Goal: Find specific page/section: Find specific page/section

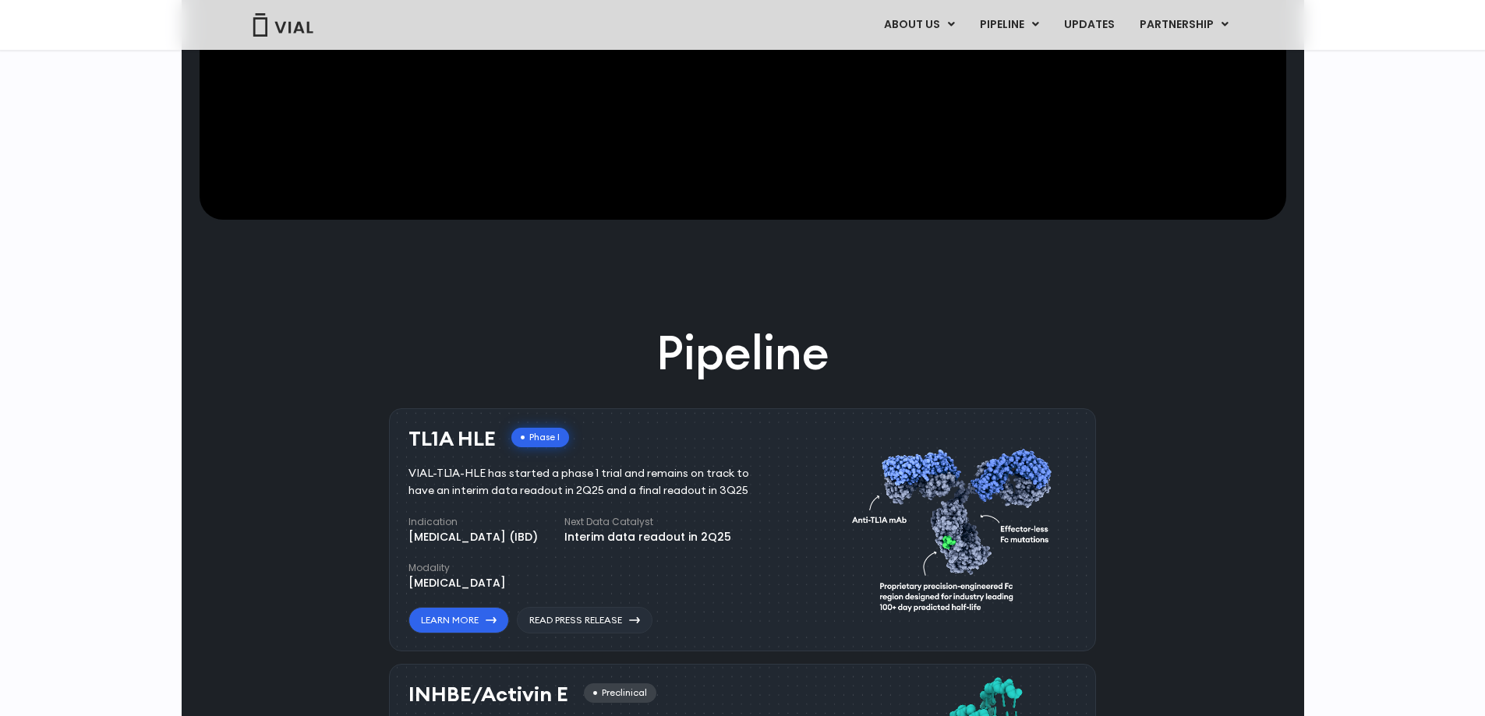
scroll to position [390, 0]
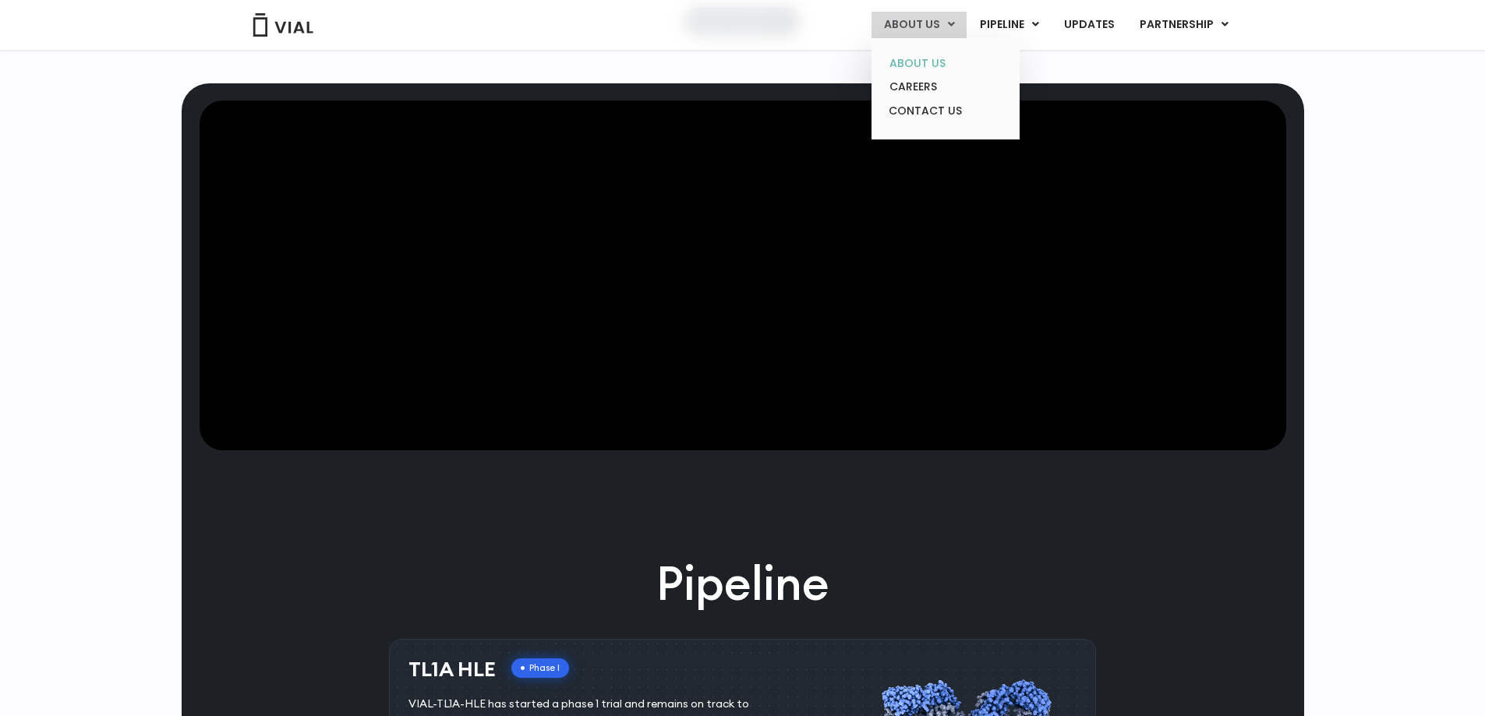
click at [946, 56] on link "ABOUT US" at bounding box center [945, 63] width 136 height 24
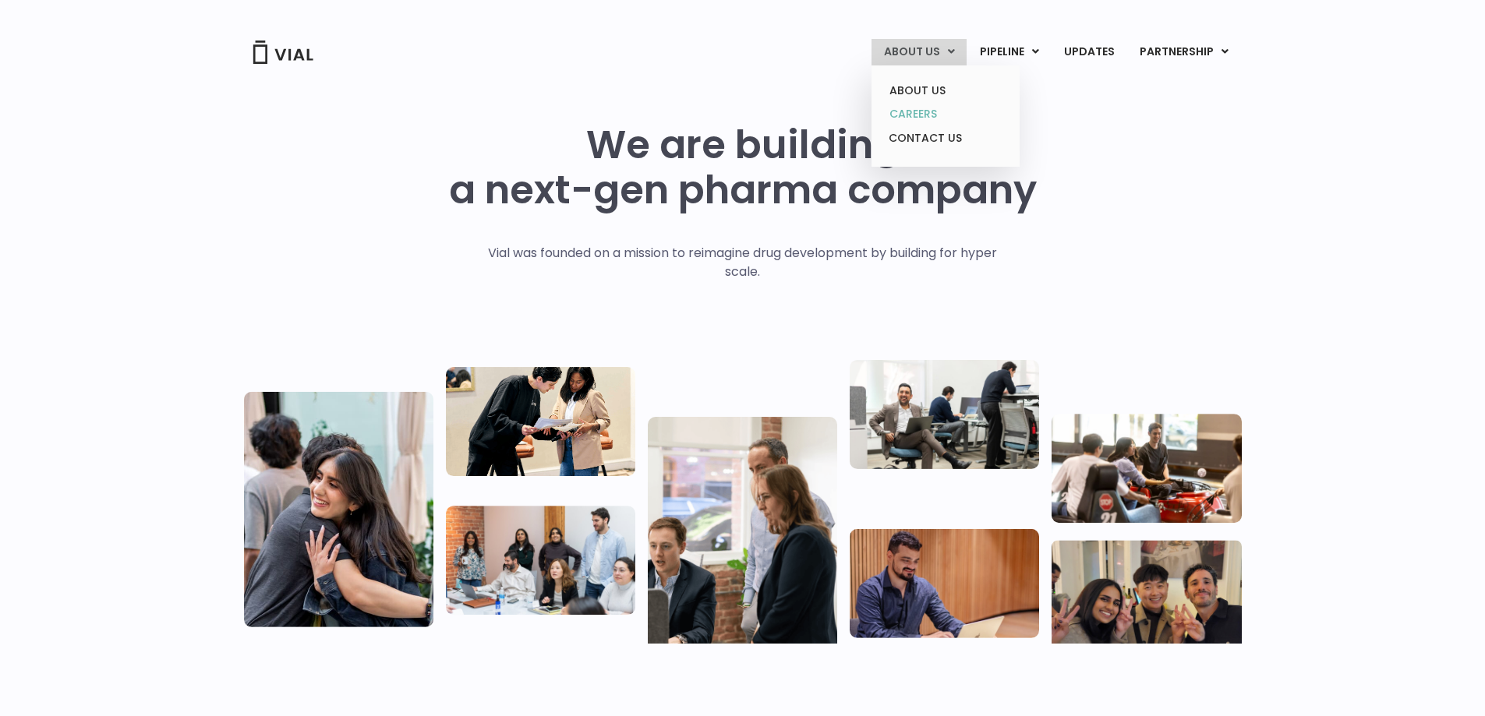
click at [910, 112] on link "CAREERS" at bounding box center [945, 114] width 136 height 24
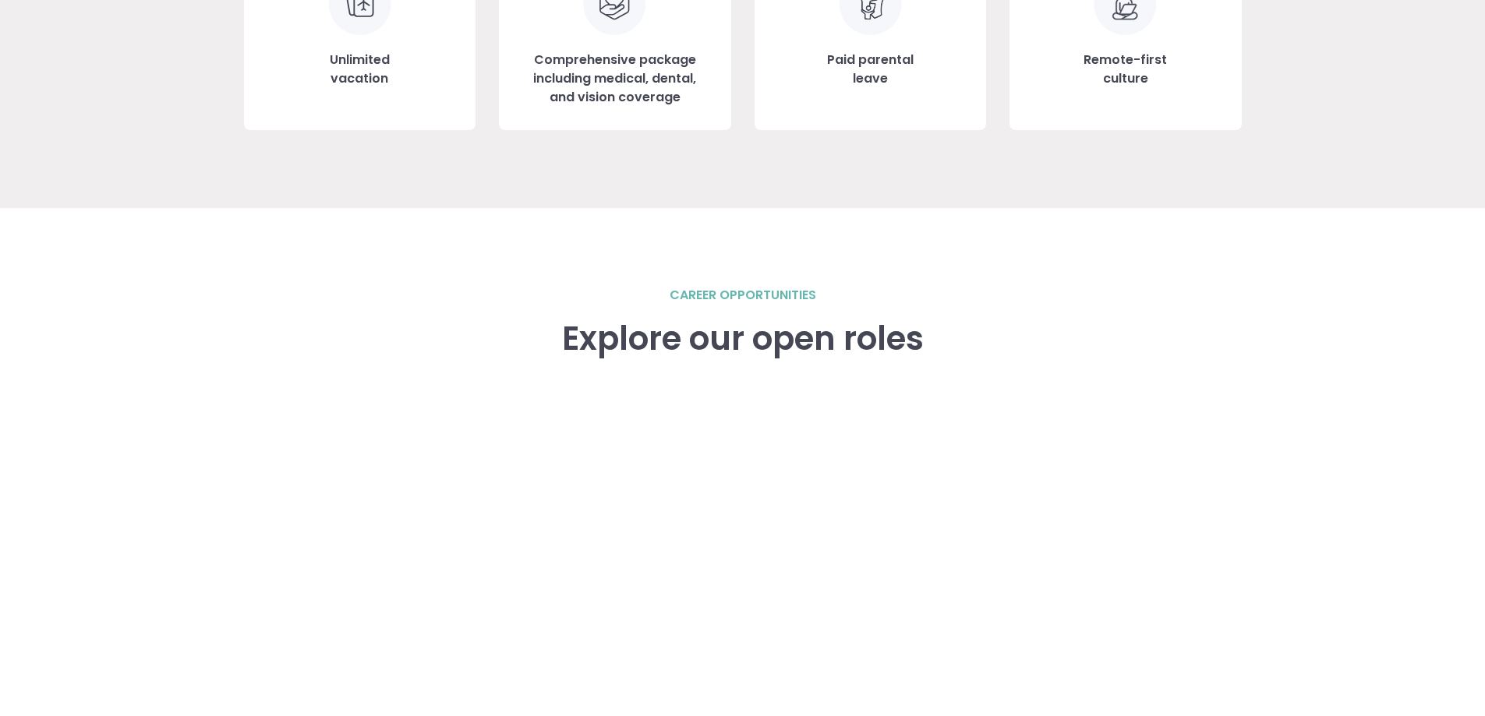
scroll to position [2260, 0]
